Goal: Task Accomplishment & Management: Manage account settings

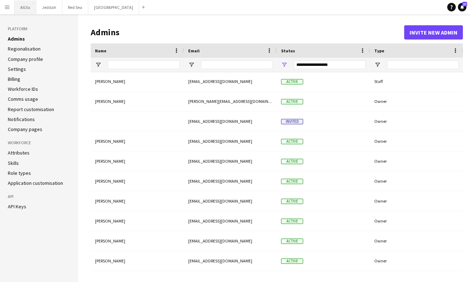
scroll to position [100, 0]
click at [35, 7] on button "AlUla Close" at bounding box center [26, 7] width 22 height 14
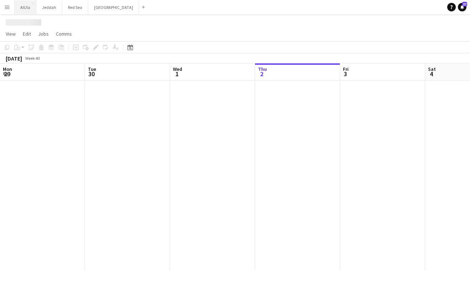
scroll to position [0, 170]
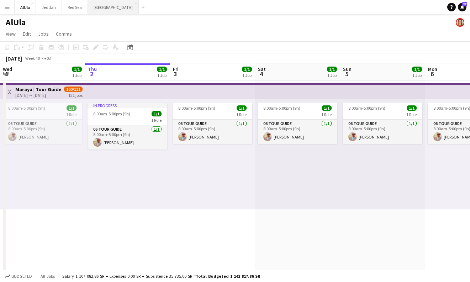
click at [97, 8] on button "Riyadh Close" at bounding box center [113, 7] width 51 height 14
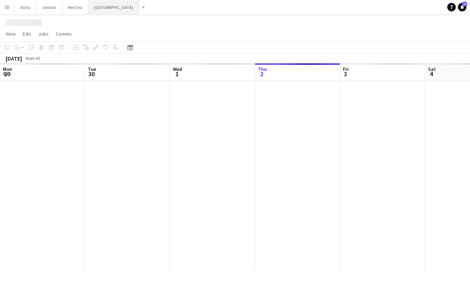
scroll to position [0, 170]
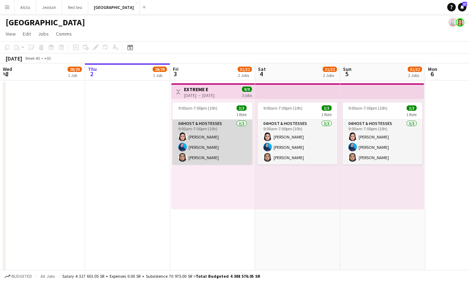
click at [220, 148] on app-card-role "04 Host & Hostesses [DATE] 9:00am-7:00pm (10h) [PERSON_NAME] [PERSON_NAME] [PER…" at bounding box center [212, 141] width 80 height 45
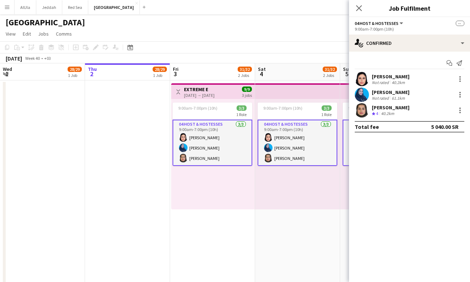
click at [411, 80] on div "[PERSON_NAME] Not rated 40.2km" at bounding box center [409, 79] width 121 height 14
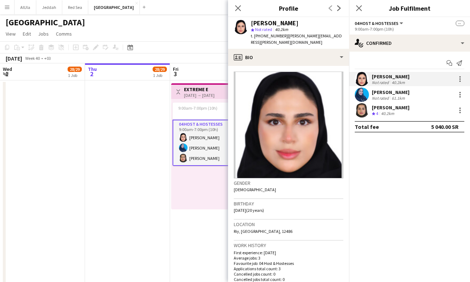
click at [404, 96] on div "61.1km" at bounding box center [398, 97] width 16 height 5
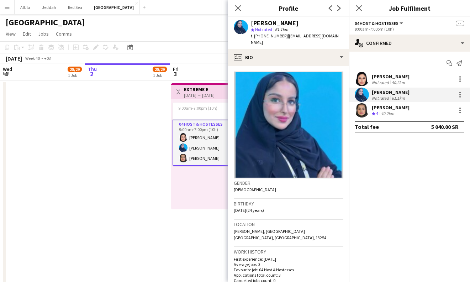
click at [402, 108] on div "[PERSON_NAME]" at bounding box center [391, 107] width 38 height 6
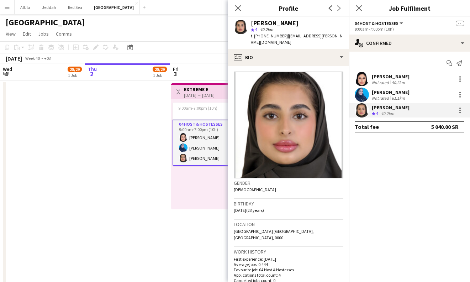
click at [391, 88] on div "[PERSON_NAME] Not rated 61.1km" at bounding box center [409, 94] width 121 height 14
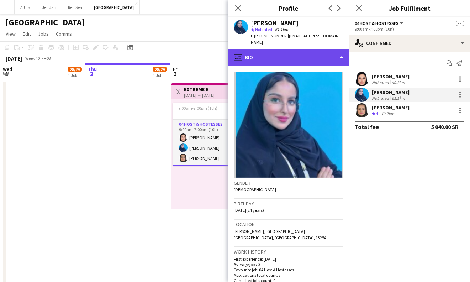
click at [290, 57] on div "profile Bio" at bounding box center [288, 57] width 121 height 17
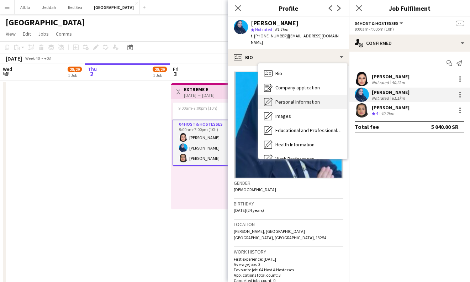
click at [305, 98] on span "Personal Information" at bounding box center [297, 101] width 44 height 6
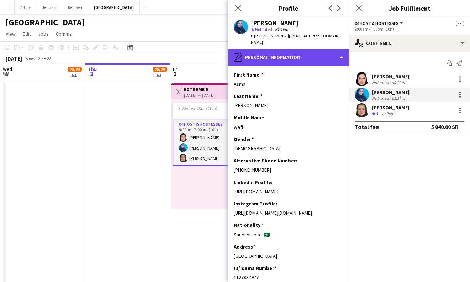
click at [298, 52] on div "pencil4 Personal Information" at bounding box center [288, 57] width 121 height 17
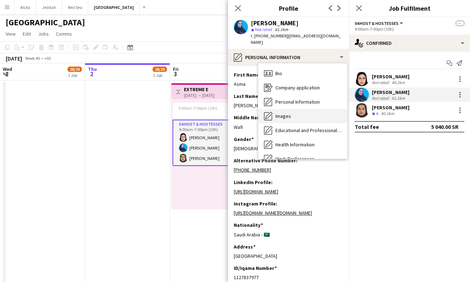
click at [293, 115] on div "Images Images" at bounding box center [302, 116] width 89 height 14
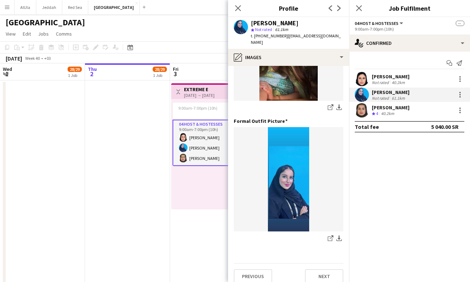
scroll to position [215, 0]
click at [396, 82] on div "40.2km" at bounding box center [398, 82] width 16 height 5
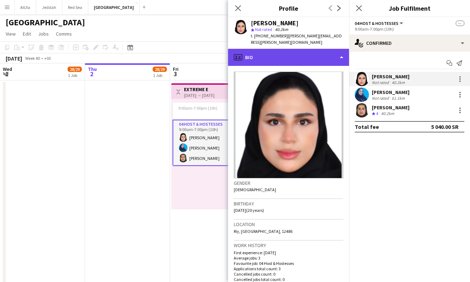
click at [312, 52] on div "profile Bio" at bounding box center [288, 57] width 121 height 17
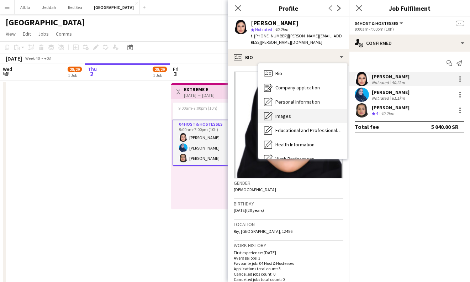
click at [305, 113] on div "Images Images" at bounding box center [302, 116] width 89 height 14
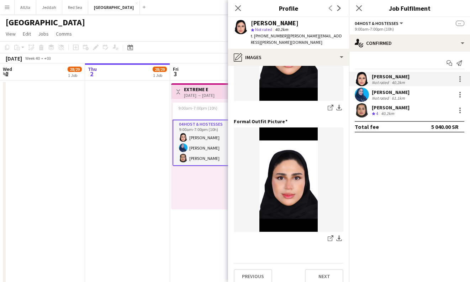
scroll to position [336, 0]
click at [236, 10] on icon at bounding box center [237, 8] width 7 height 7
